Goal: Task Accomplishment & Management: Use online tool/utility

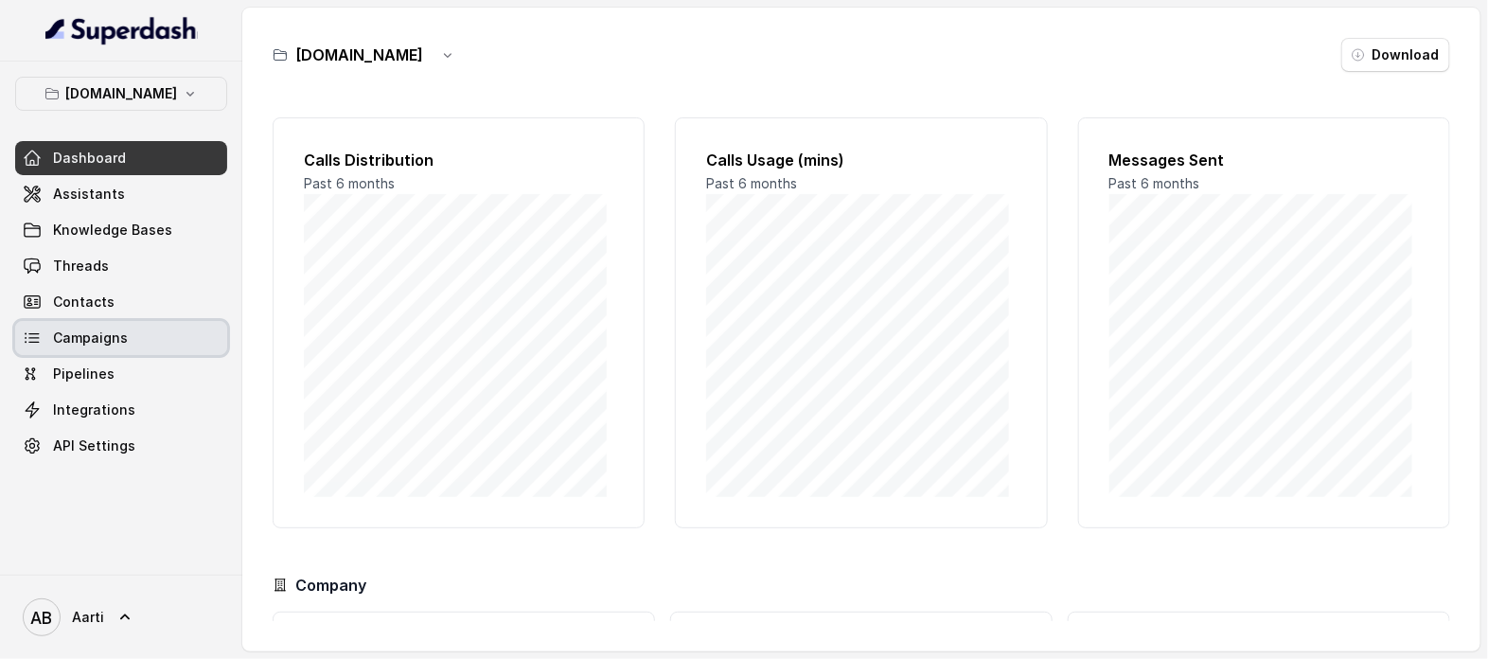
click at [86, 342] on span "Campaigns" at bounding box center [90, 337] width 75 height 19
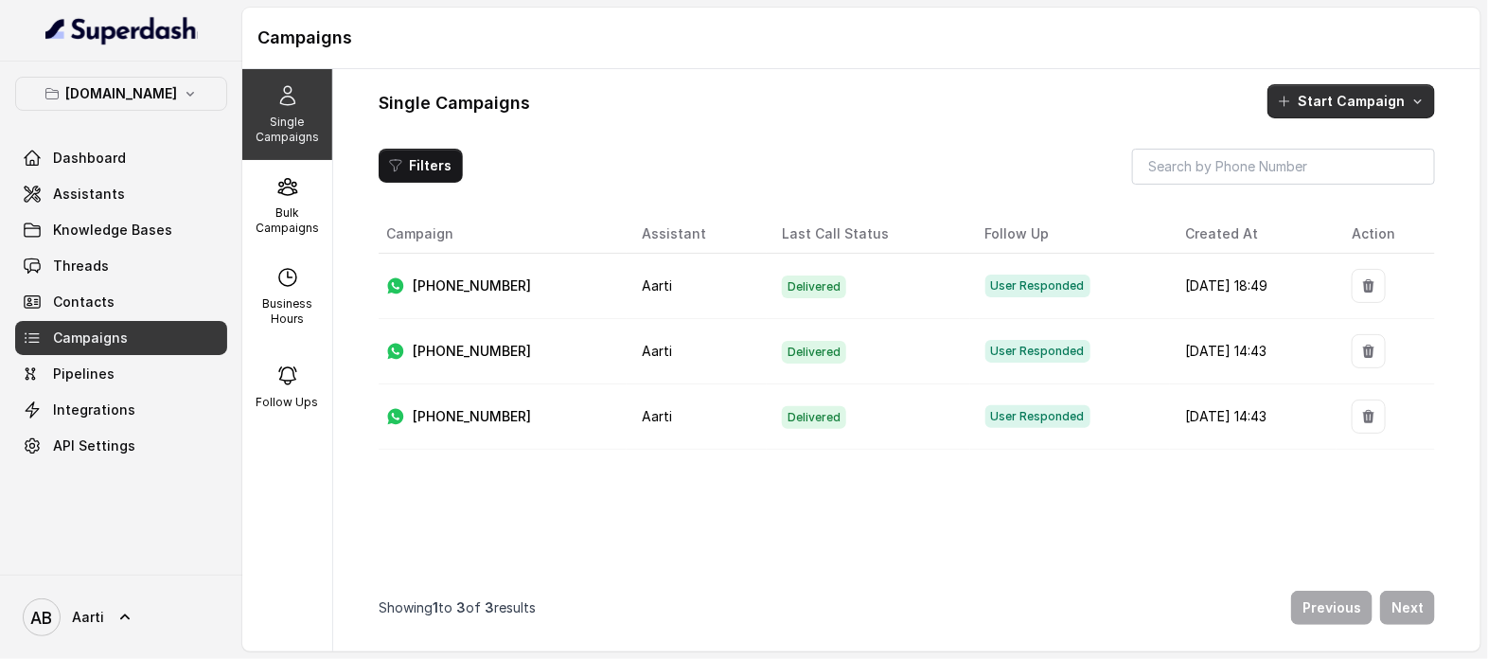
click at [1326, 105] on button "Start Campaign" at bounding box center [1351, 101] width 168 height 34
click at [1324, 225] on p "Whatsapp" at bounding box center [1338, 221] width 65 height 19
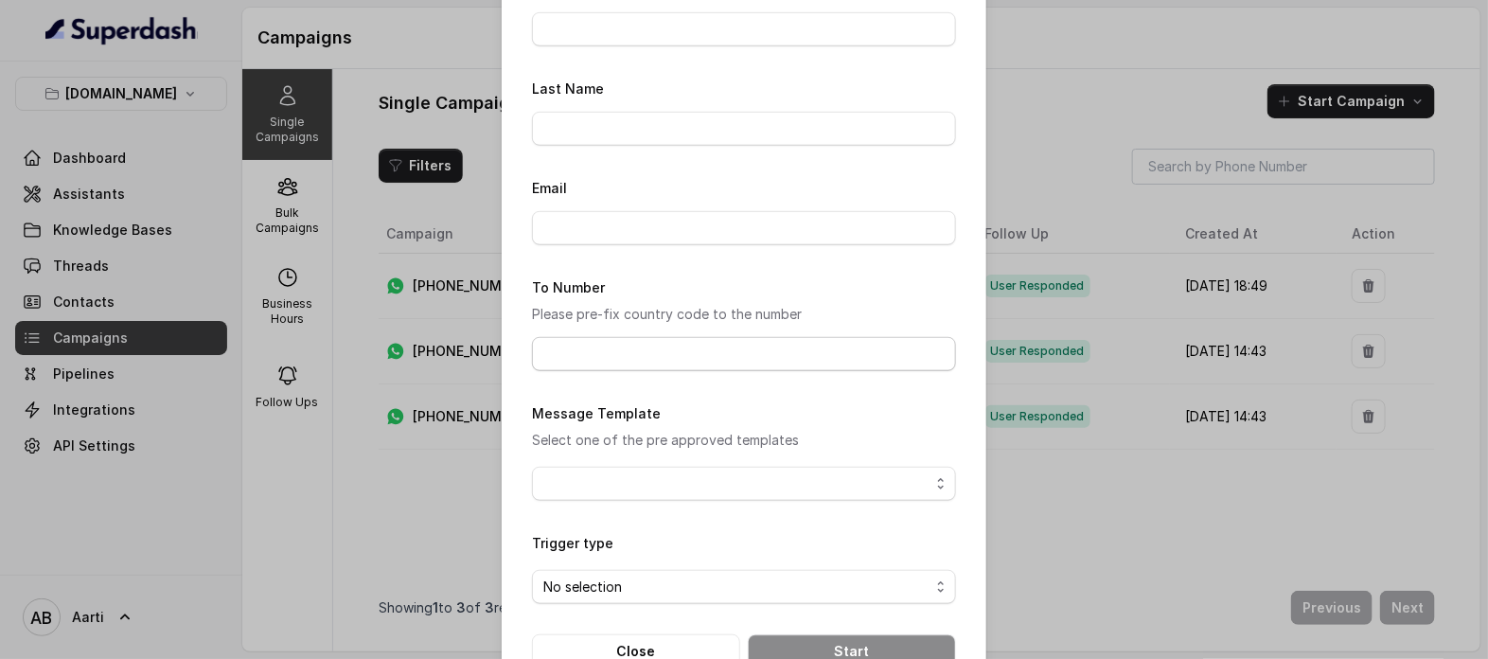
scroll to position [429, 0]
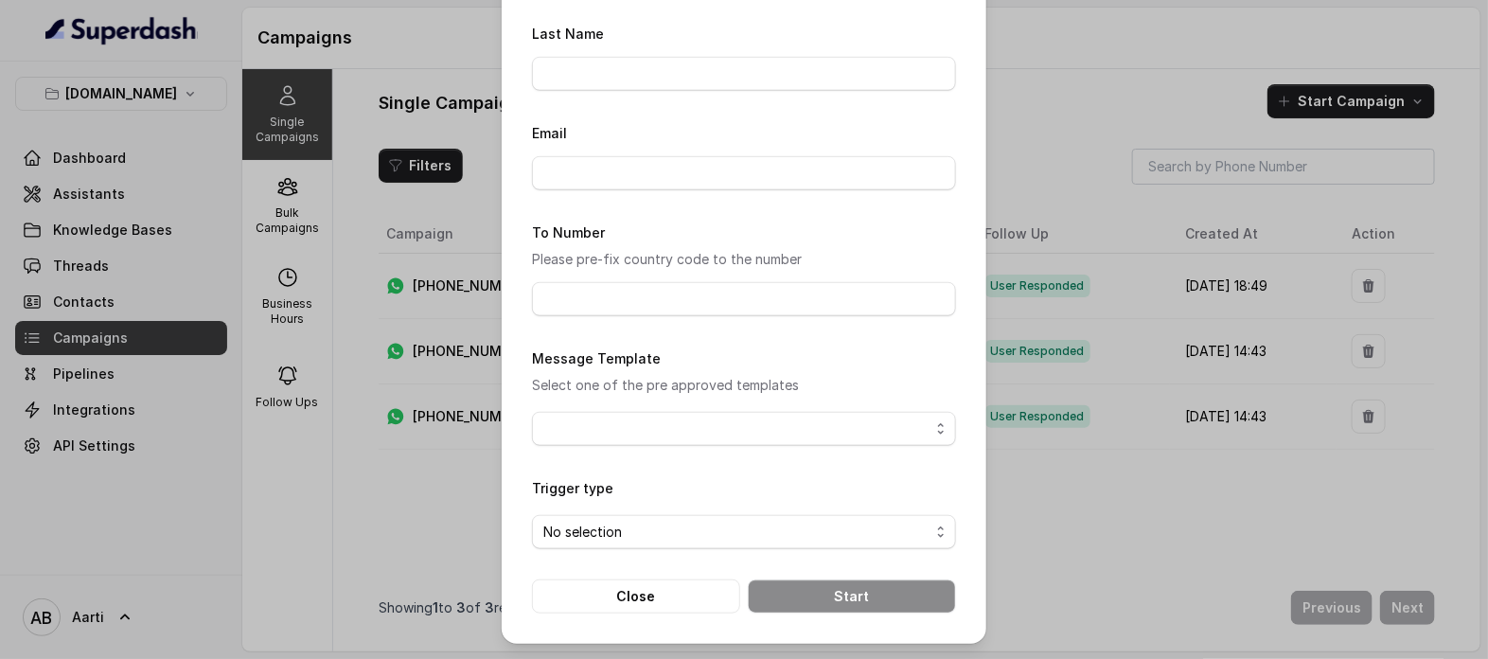
click at [653, 383] on p "Select one of the pre approved templates" at bounding box center [744, 385] width 424 height 23
click at [596, 381] on p "Select one of the pre approved templates" at bounding box center [744, 385] width 424 height 23
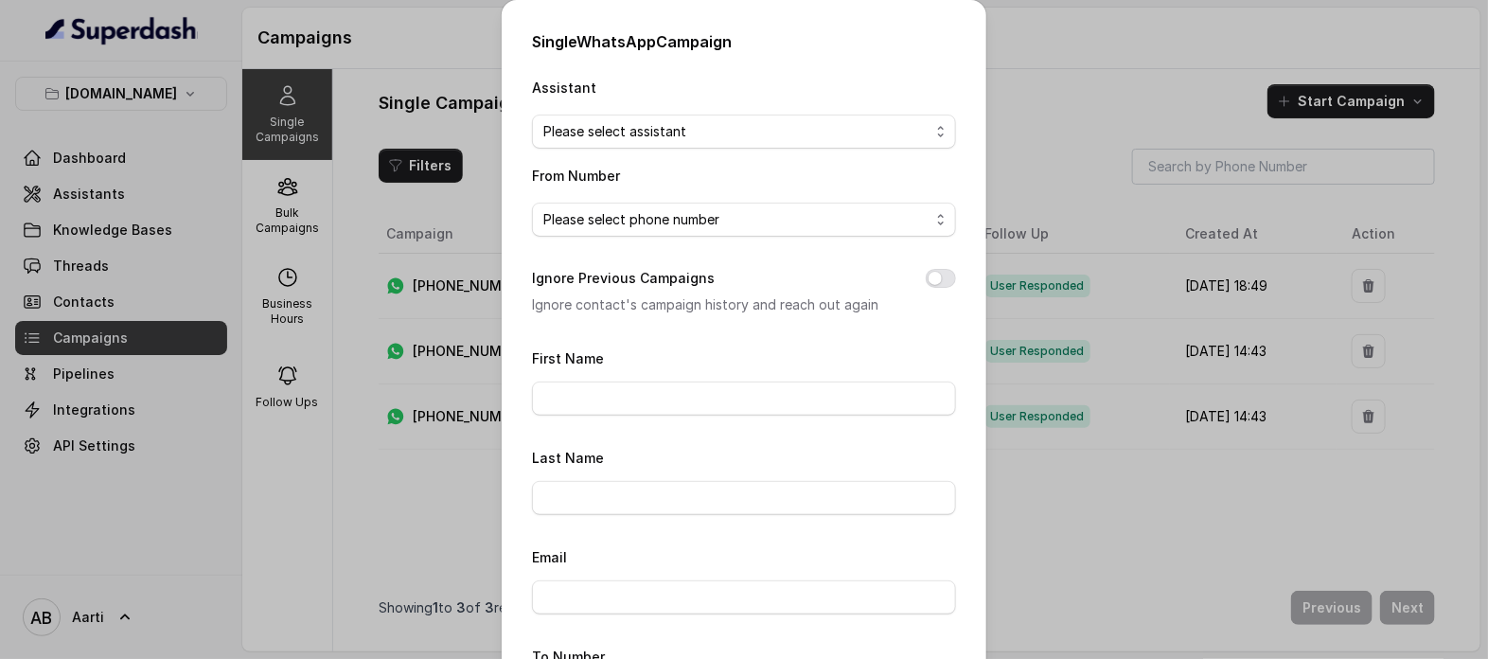
click at [1110, 14] on div "Single WhatsApp Campaign Assistant Please select assistant From Number Please s…" at bounding box center [744, 329] width 1488 height 659
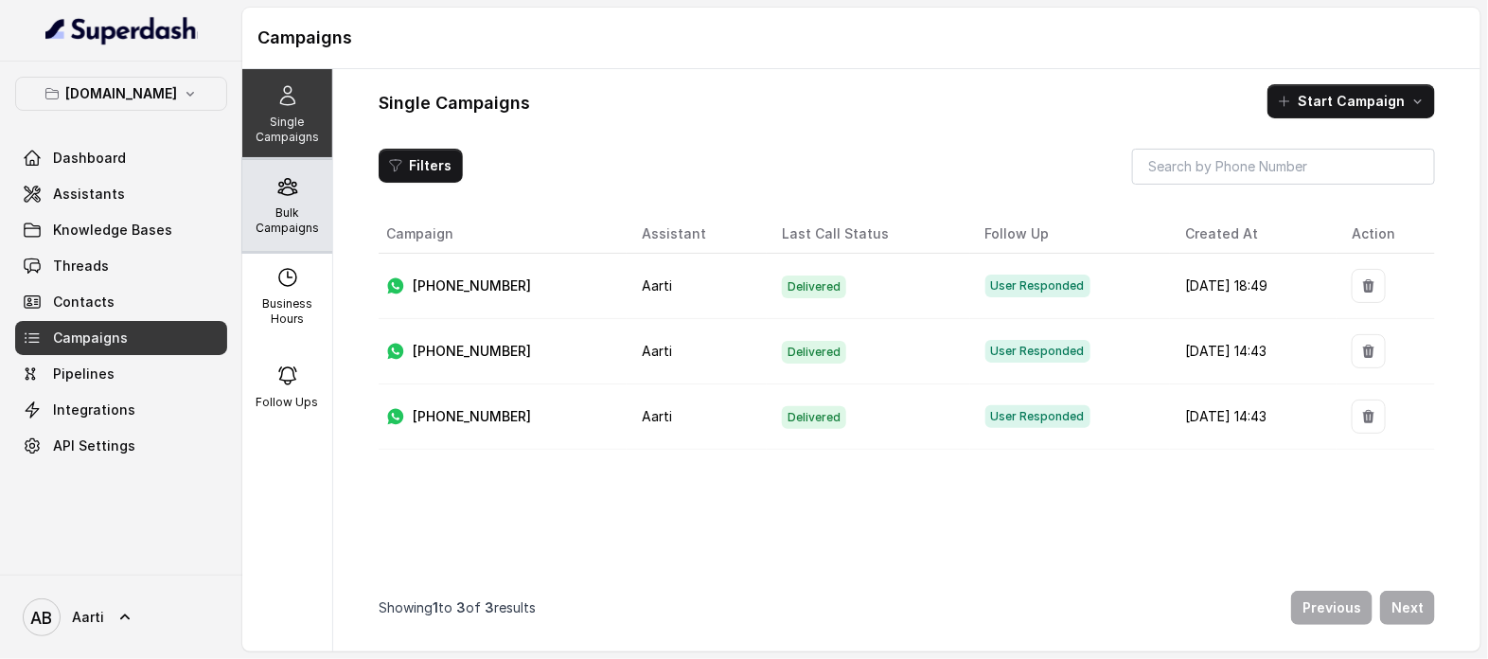
click at [275, 218] on p "Bulk Campaigns" at bounding box center [287, 220] width 75 height 30
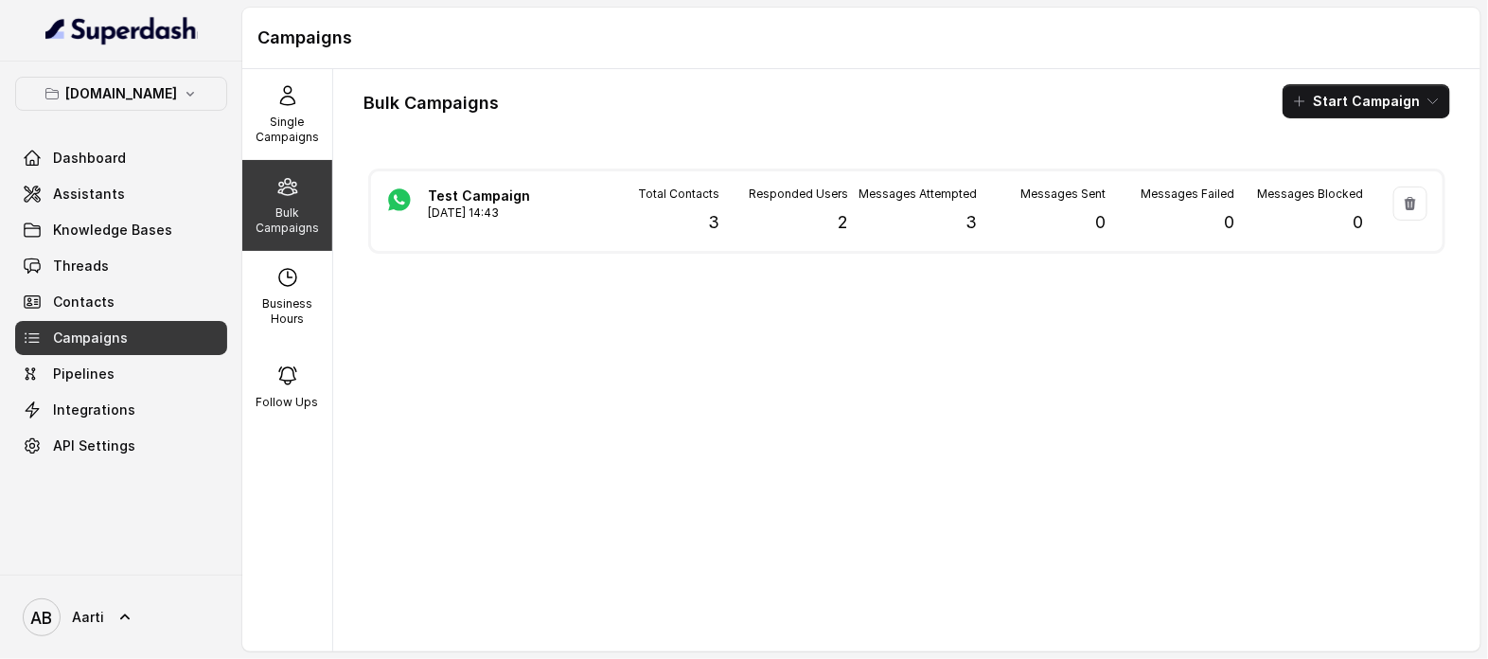
click at [1351, 106] on button "Start Campaign" at bounding box center [1366, 101] width 168 height 34
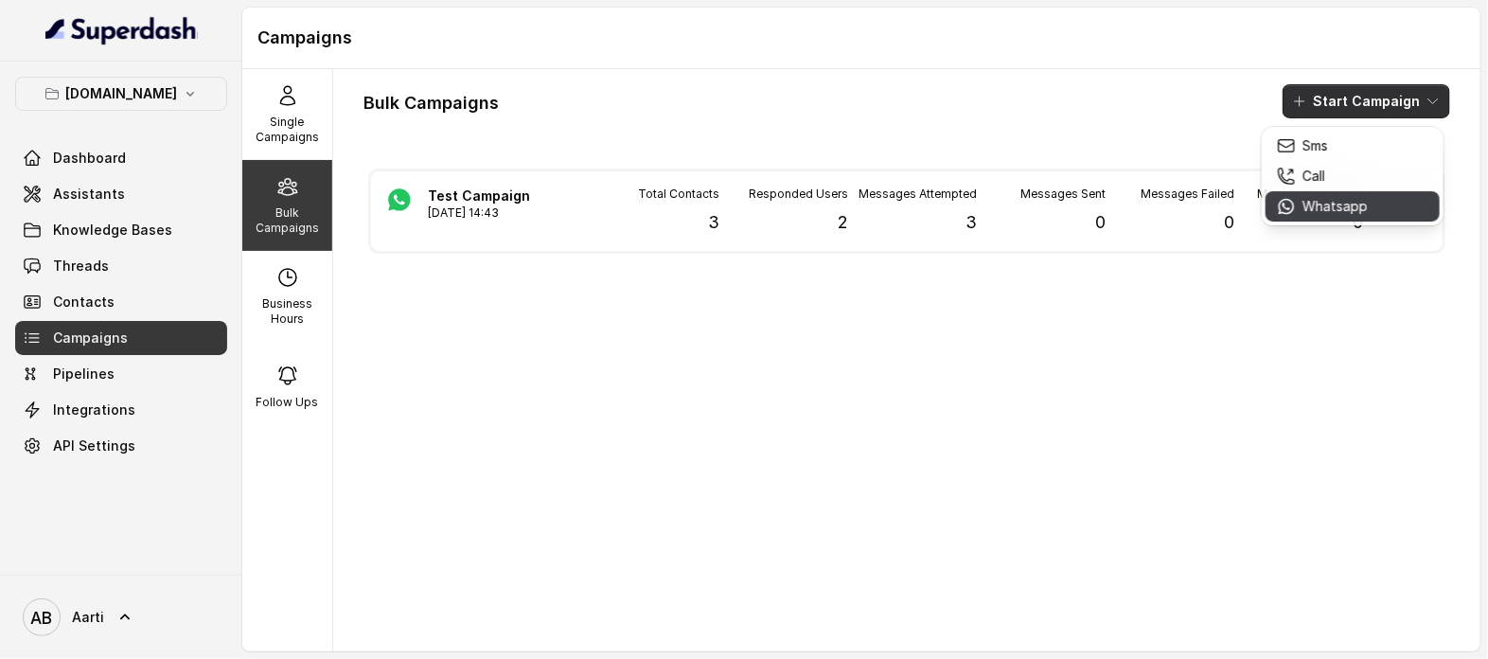
click at [1328, 203] on p "Whatsapp" at bounding box center [1335, 206] width 65 height 19
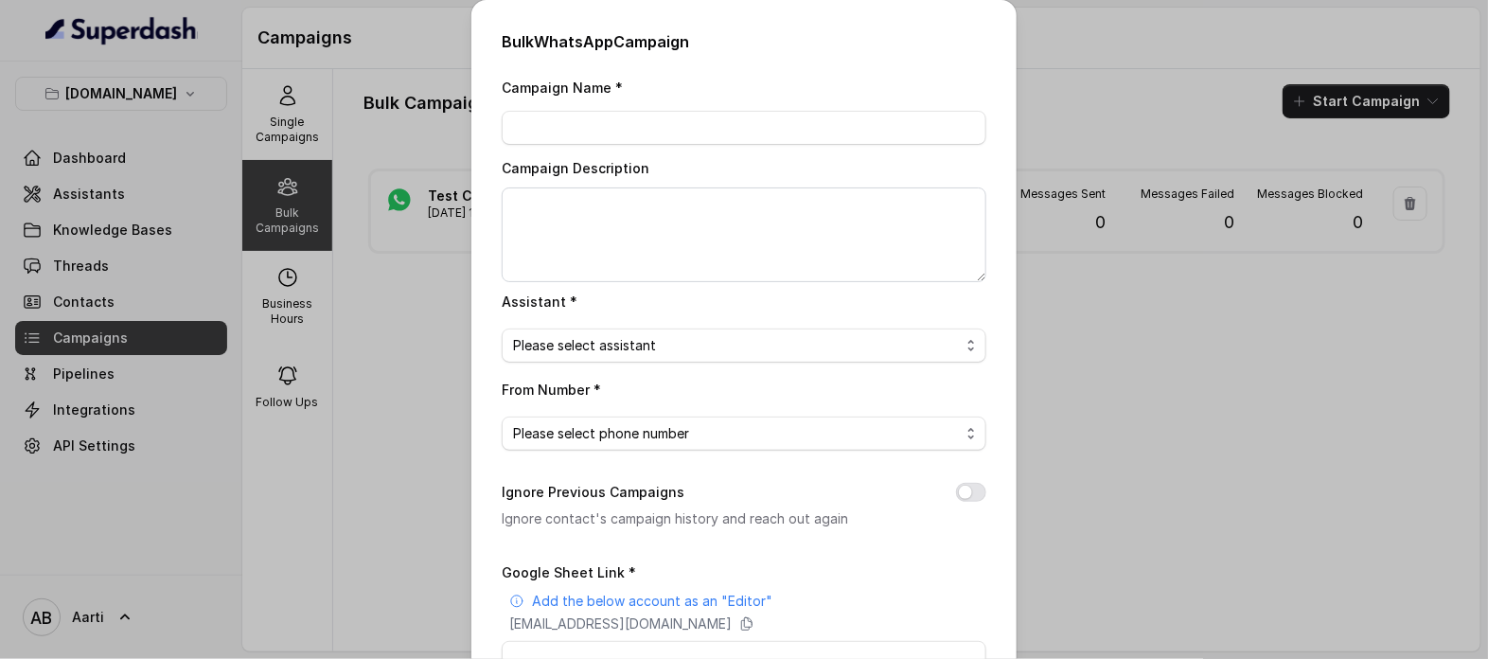
scroll to position [25, 0]
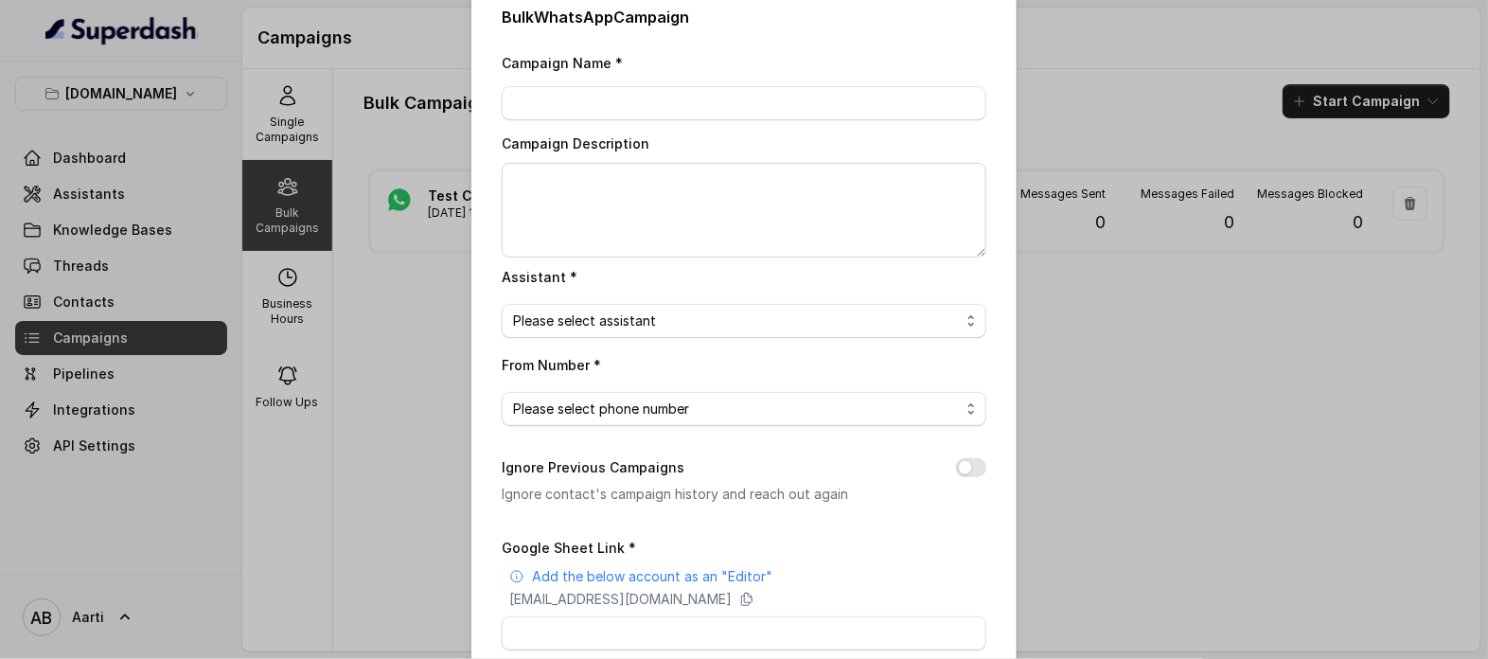
click at [632, 580] on p "Add the below account as an "Editor"" at bounding box center [652, 576] width 240 height 19
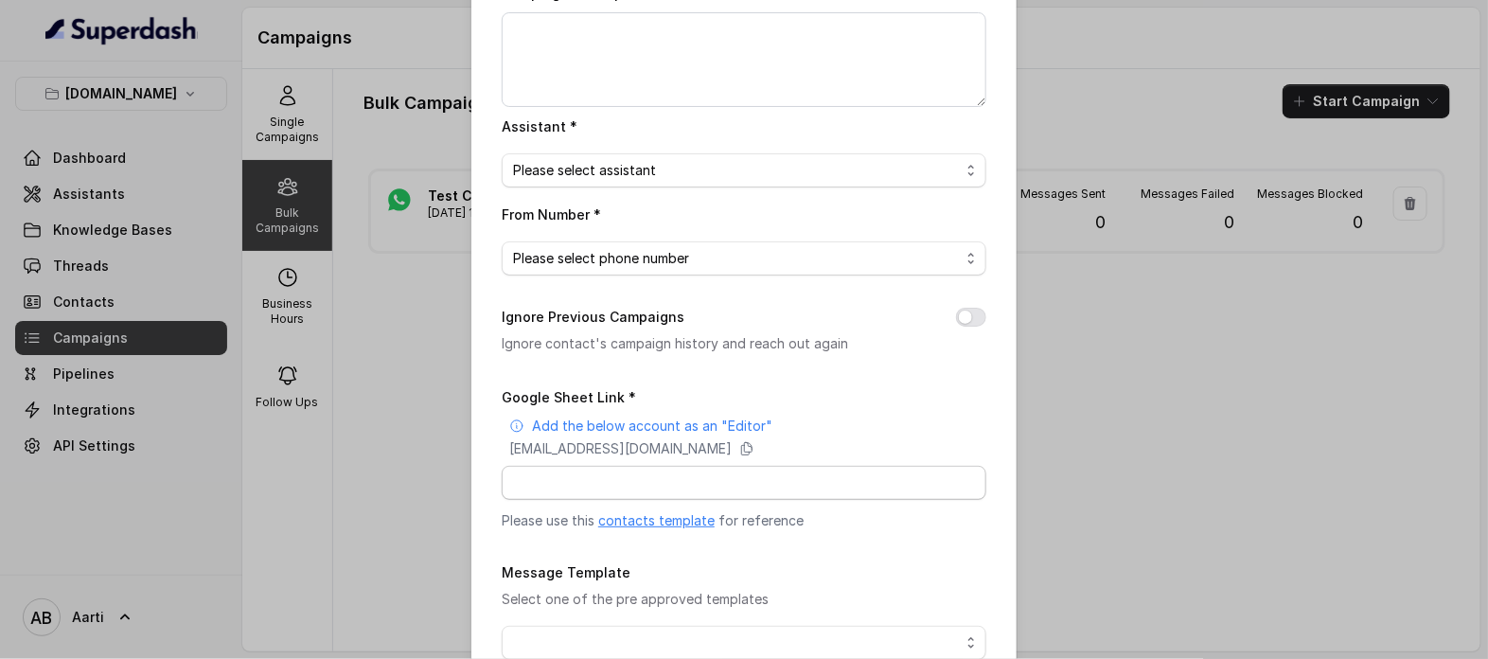
scroll to position [190, 0]
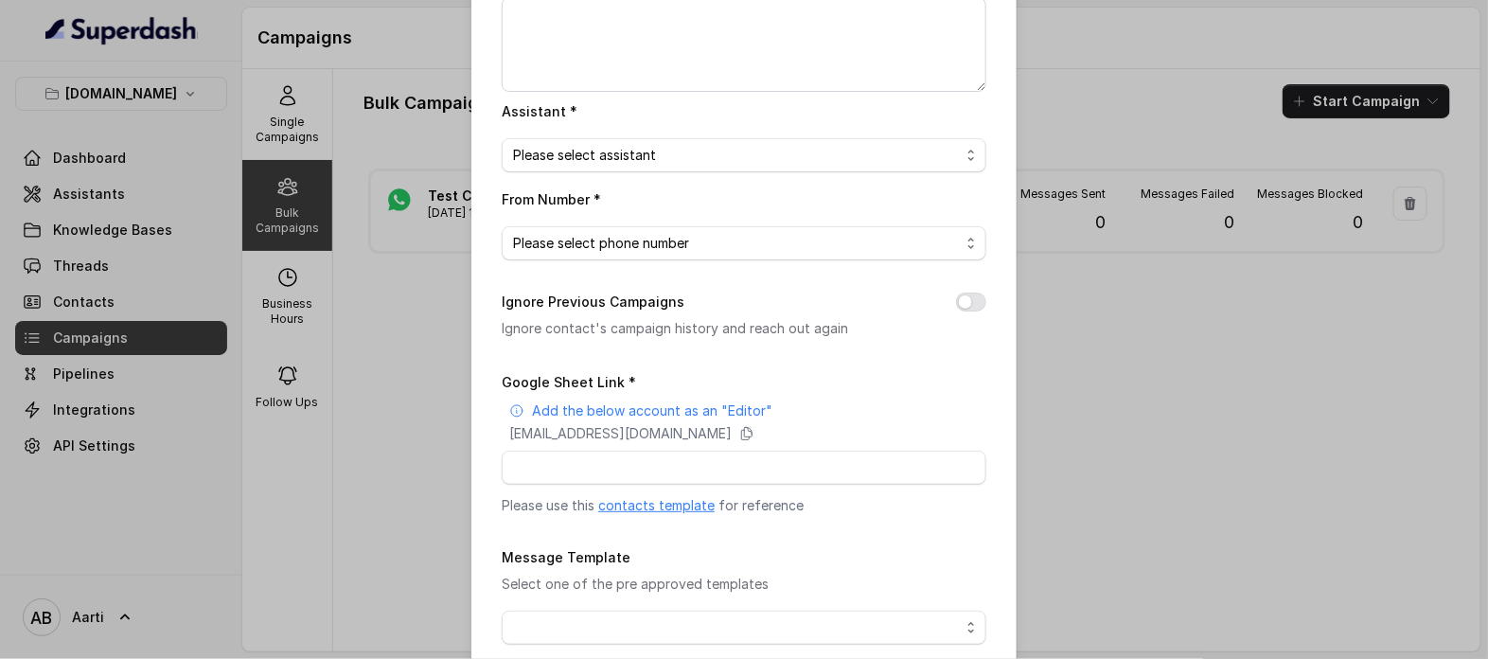
click at [643, 508] on link "contacts template" at bounding box center [656, 505] width 116 height 16
click at [634, 507] on link "contacts template" at bounding box center [656, 505] width 116 height 16
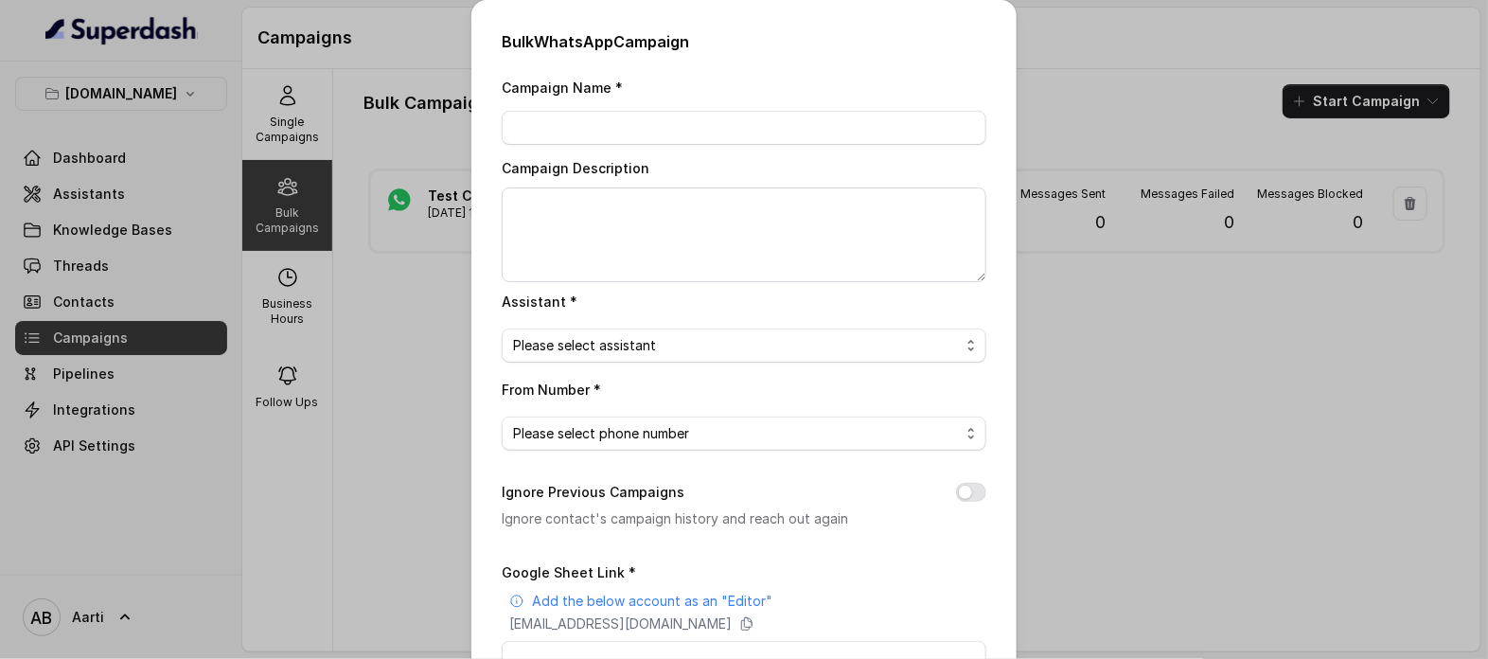
click at [1107, 71] on div "Bulk WhatsApp Campaign Campaign Name * Campaign Description Assistant * Please …" at bounding box center [744, 329] width 1488 height 659
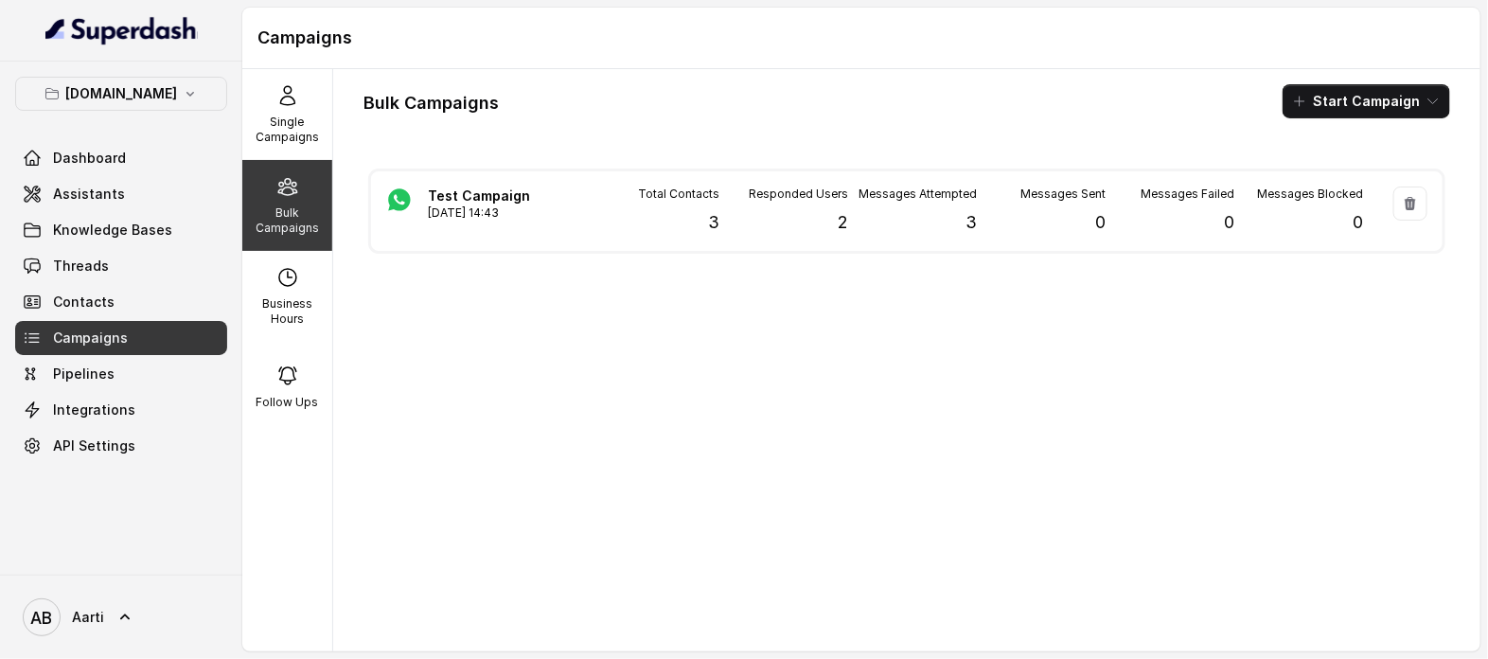
click at [561, 376] on div "Test Campaign [DATE] 14:43 Total Contacts 3 Responded Users 2 Messages Attempte…" at bounding box center [906, 400] width 1087 height 472
